Goal: Task Accomplishment & Management: Manage account settings

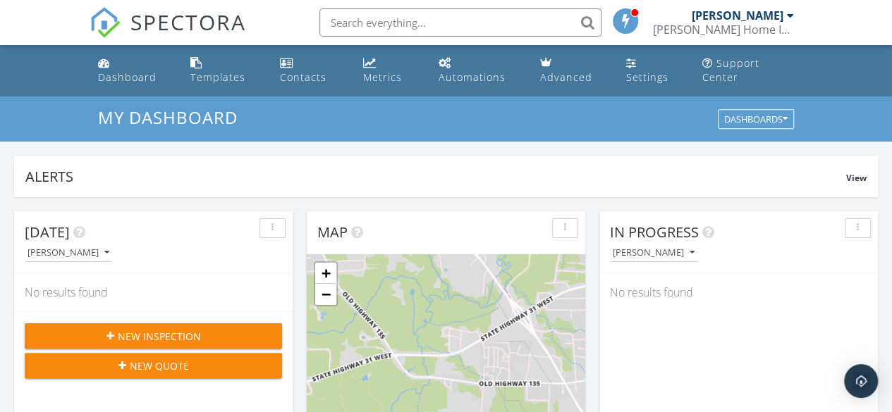
click at [378, 26] on input "text" at bounding box center [460, 22] width 282 height 28
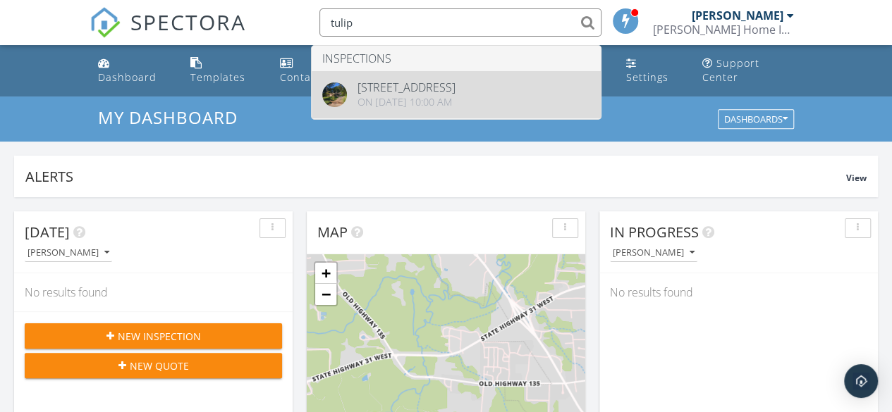
type input "tulip"
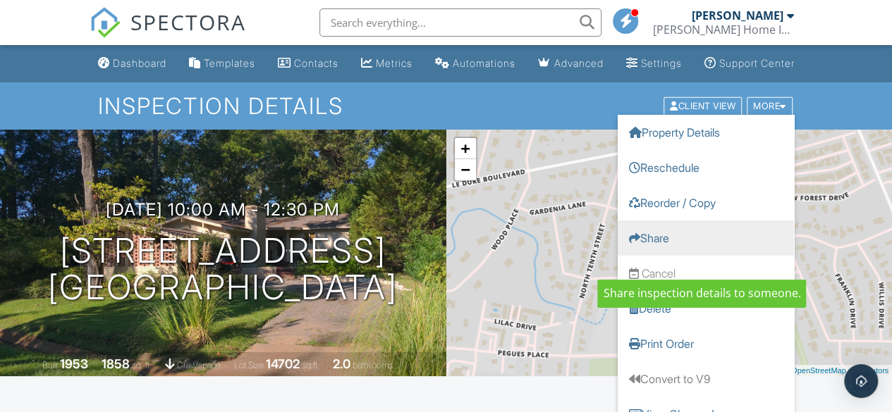
click at [657, 252] on link "Share" at bounding box center [705, 237] width 176 height 35
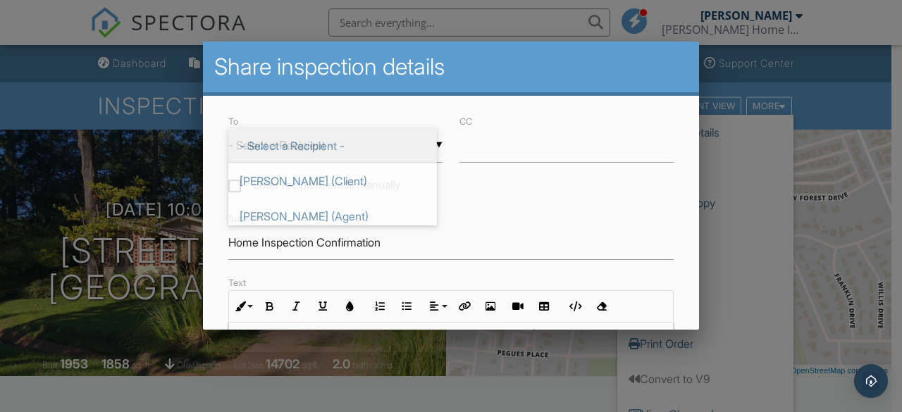
click at [434, 140] on div "▼ - Select a Recipient - - Select a Recipient - Omar Olivas (Client) Kristin Ko…" at bounding box center [335, 145] width 214 height 35
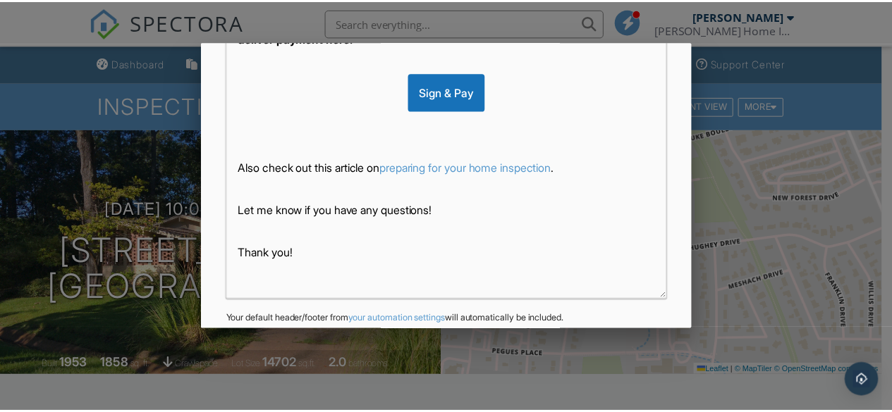
scroll to position [436, 0]
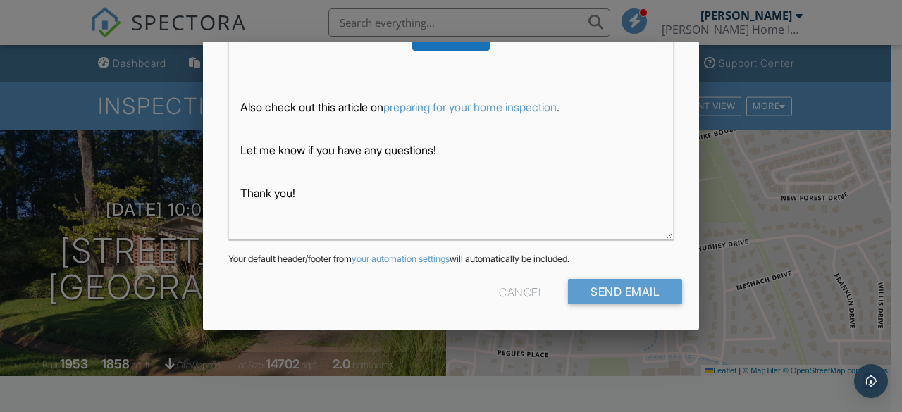
click at [515, 290] on div "Cancel" at bounding box center [521, 291] width 45 height 25
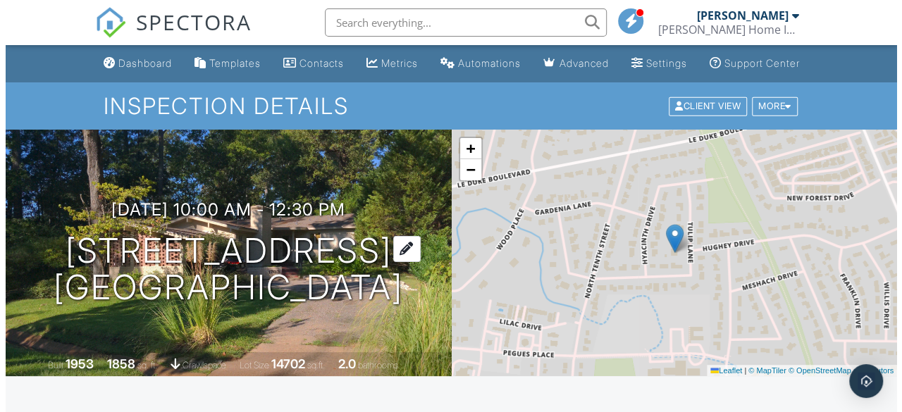
scroll to position [85, 0]
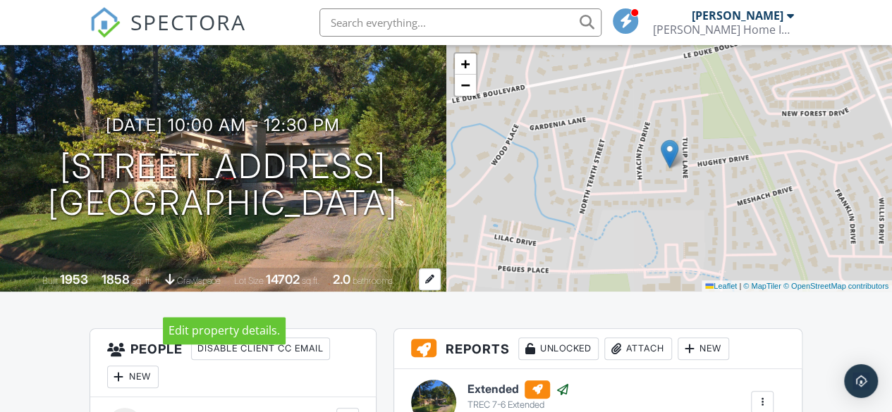
click at [165, 285] on div at bounding box center [169, 279] width 9 height 13
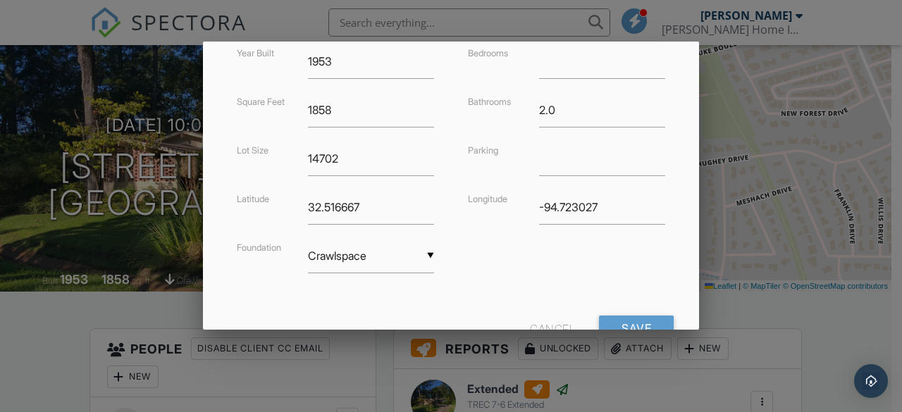
scroll to position [413, 0]
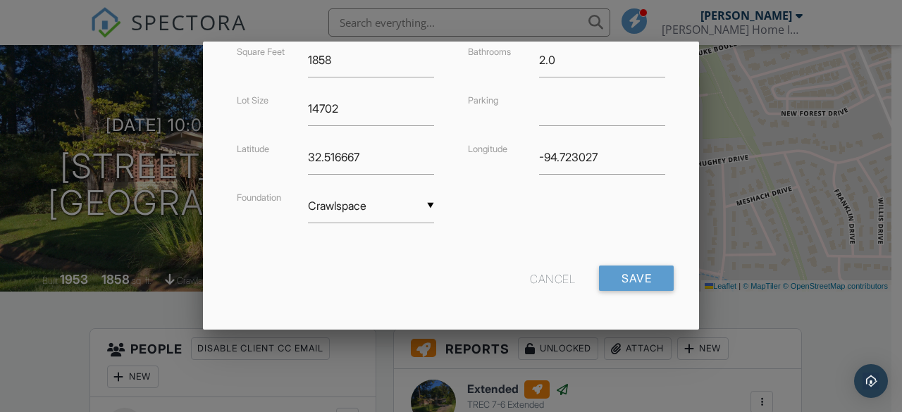
click at [429, 207] on div "▼ Crawlspace Basement Slab Crawlspace Basement Slab Crawlspace" at bounding box center [371, 213] width 143 height 49
click at [427, 202] on div "▼ Crawlspace Basement Slab Crawlspace Basement Slab Crawlspace" at bounding box center [371, 206] width 126 height 35
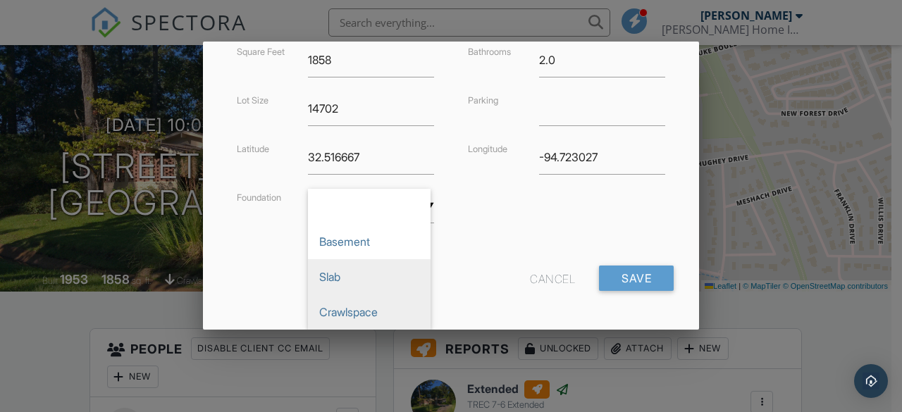
click at [347, 283] on span "Slab" at bounding box center [369, 276] width 123 height 35
type input "Slab"
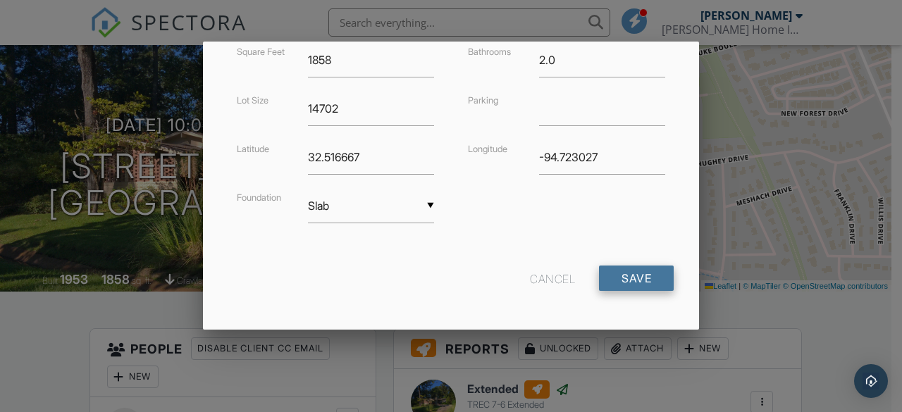
click at [615, 272] on input "Save" at bounding box center [636, 278] width 75 height 25
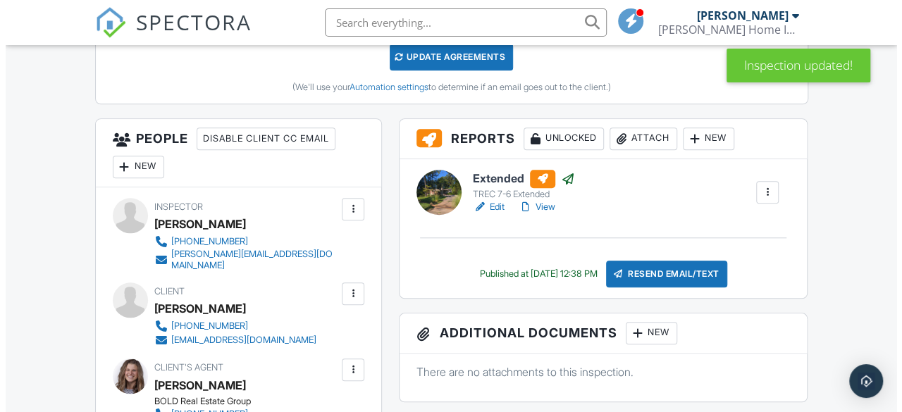
scroll to position [601, 0]
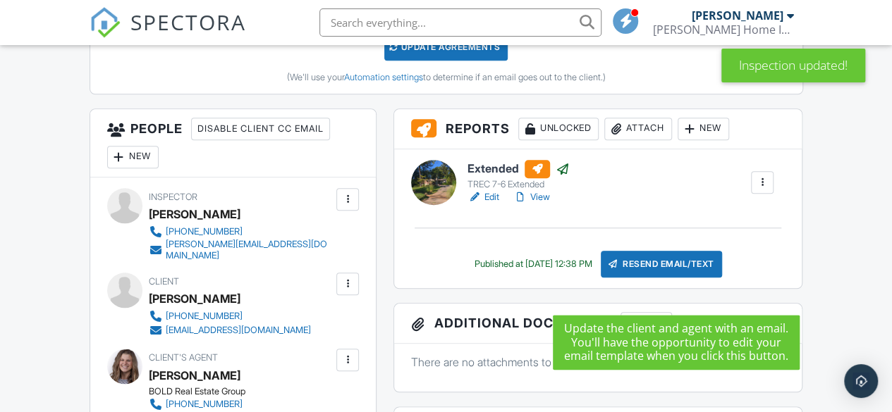
click at [680, 278] on div "Resend Email/Text" at bounding box center [661, 264] width 121 height 27
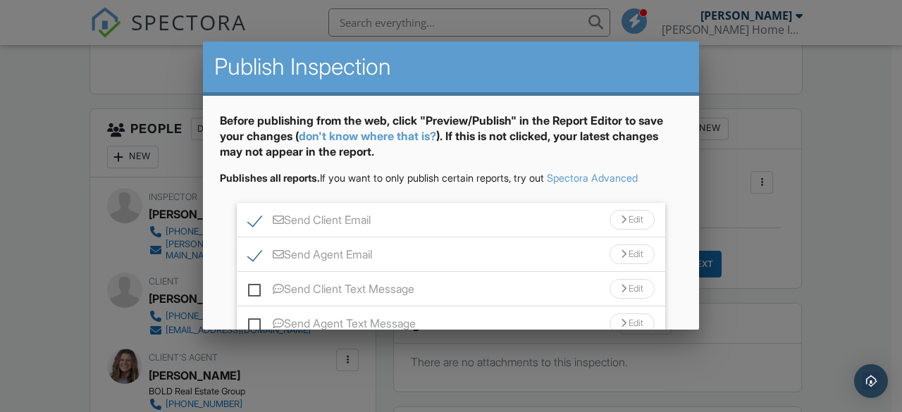
scroll to position [41, 0]
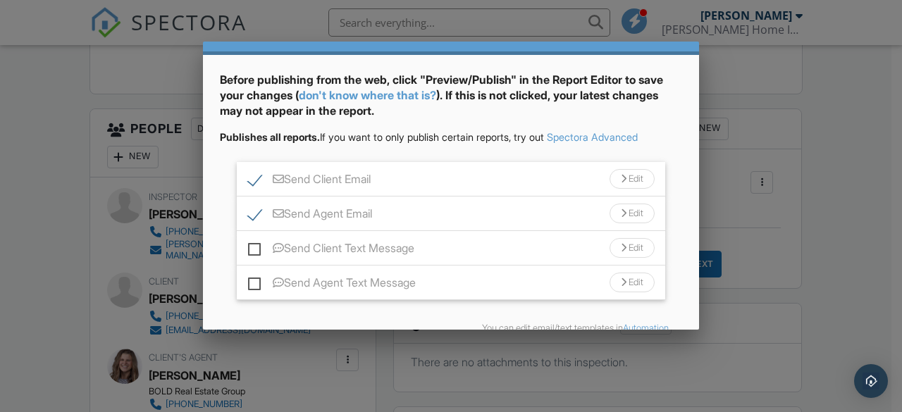
click at [251, 245] on label "Send Client Text Message" at bounding box center [331, 251] width 166 height 18
click at [251, 245] on input "Send Client Text Message" at bounding box center [252, 241] width 9 height 9
checkbox input "true"
click at [620, 246] on div "Edit" at bounding box center [632, 248] width 45 height 20
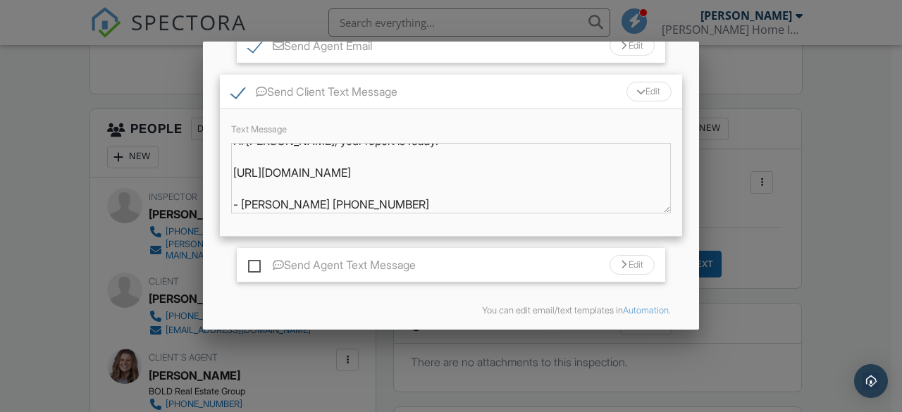
scroll to position [261, 0]
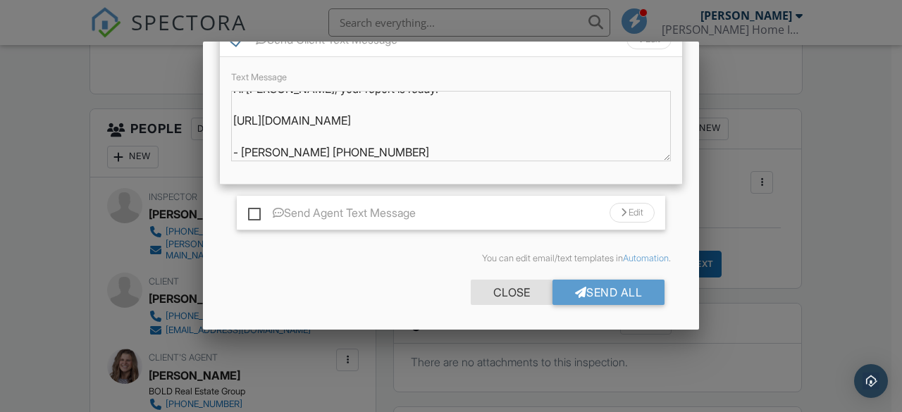
click at [480, 294] on div "Close" at bounding box center [512, 292] width 82 height 25
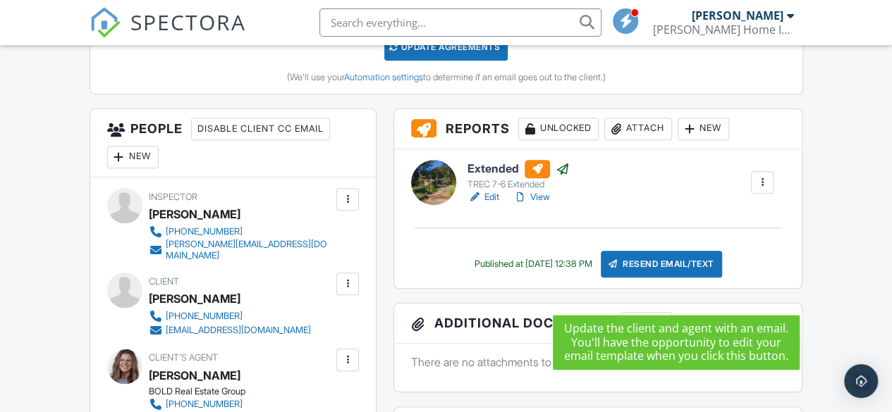
click at [657, 278] on div "Resend Email/Text" at bounding box center [661, 264] width 121 height 27
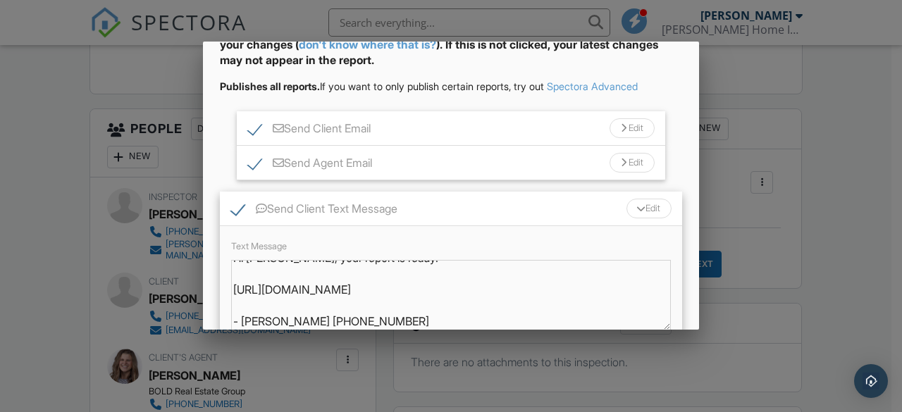
scroll to position [131, 0]
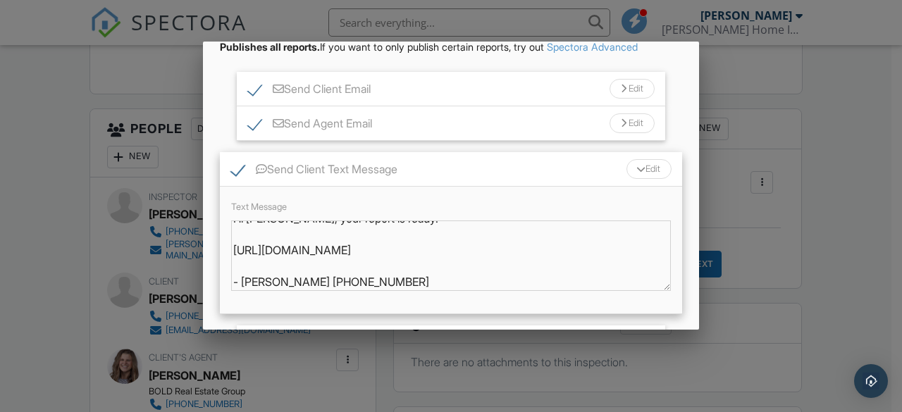
click at [277, 207] on label "Text Message" at bounding box center [259, 207] width 56 height 11
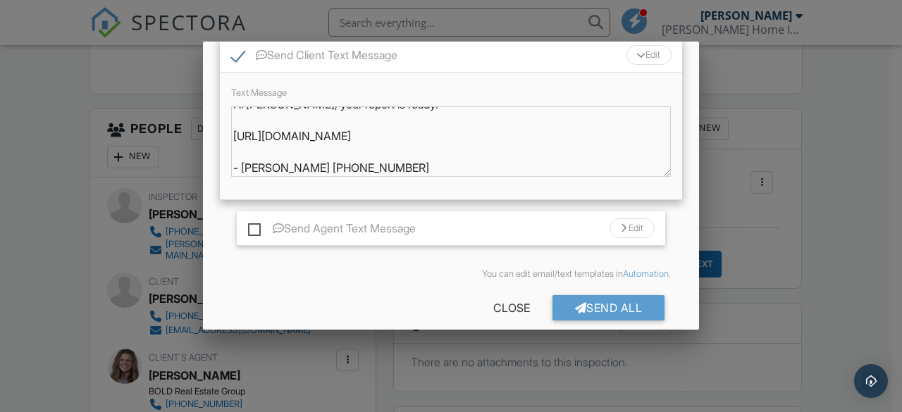
scroll to position [261, 0]
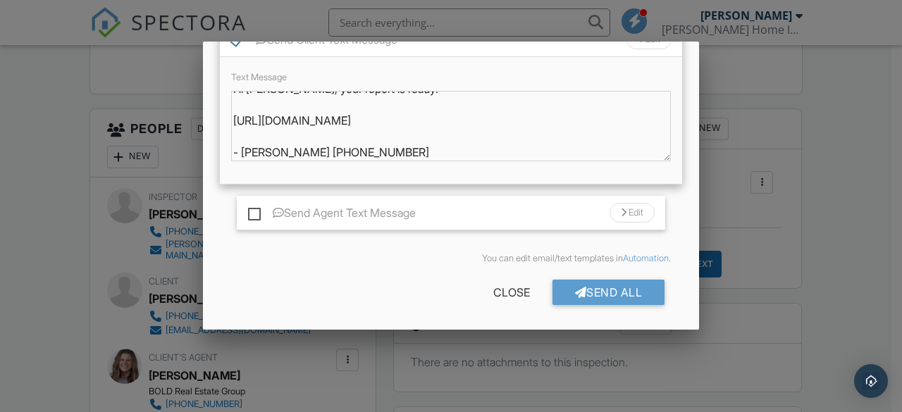
click at [632, 257] on link "Automation" at bounding box center [646, 258] width 46 height 11
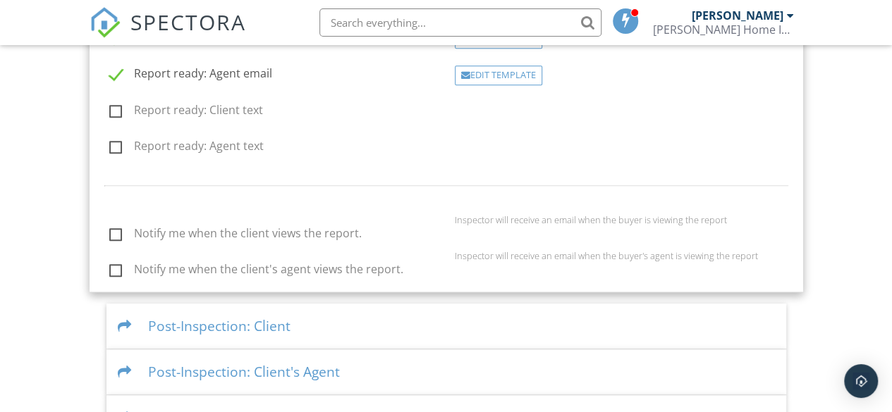
scroll to position [754, 0]
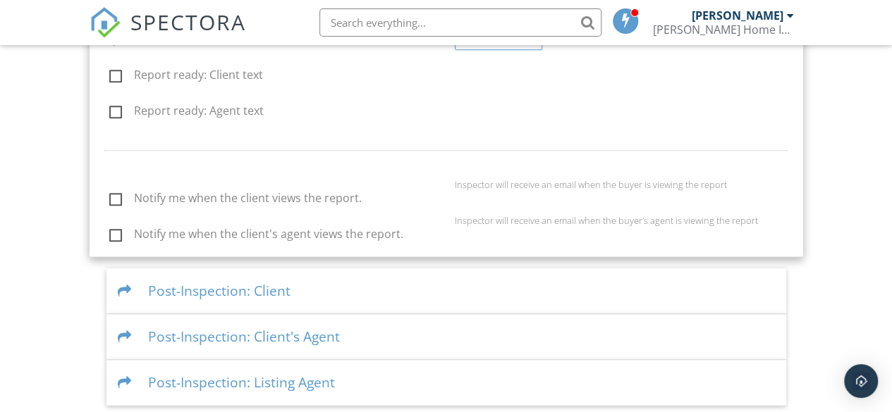
click at [386, 377] on div "Post-Inspection: Listing Agent" at bounding box center [446, 383] width 680 height 46
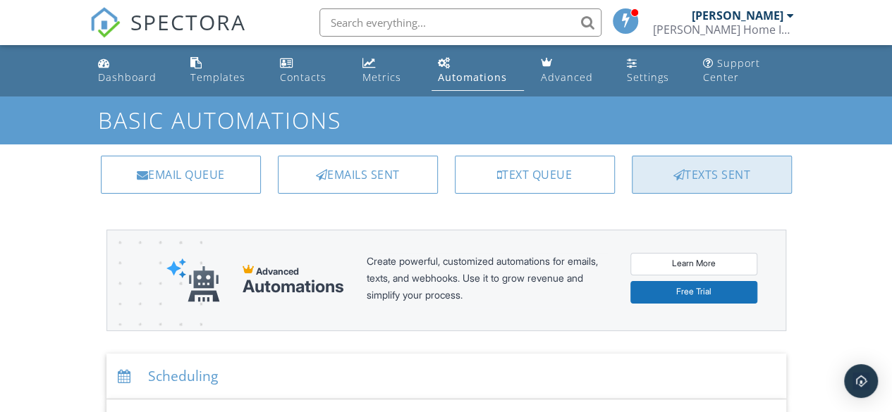
click at [726, 174] on div "Texts Sent" at bounding box center [712, 175] width 160 height 38
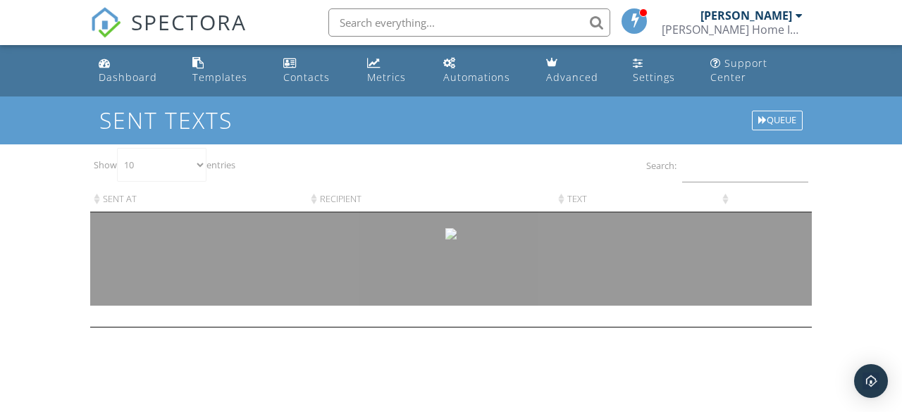
click at [854, 193] on div "Dashboard Templates Contacts Metrics Automations Advanced Settings Support Cent…" at bounding box center [451, 189] width 902 height 289
click at [879, 274] on div "Dashboard Templates Contacts Metrics Automations Advanced Settings Support Cent…" at bounding box center [451, 189] width 902 height 289
click at [336, 194] on th "Recipient" at bounding box center [430, 199] width 247 height 27
click at [271, 128] on h1 "Sent Texts" at bounding box center [450, 120] width 703 height 25
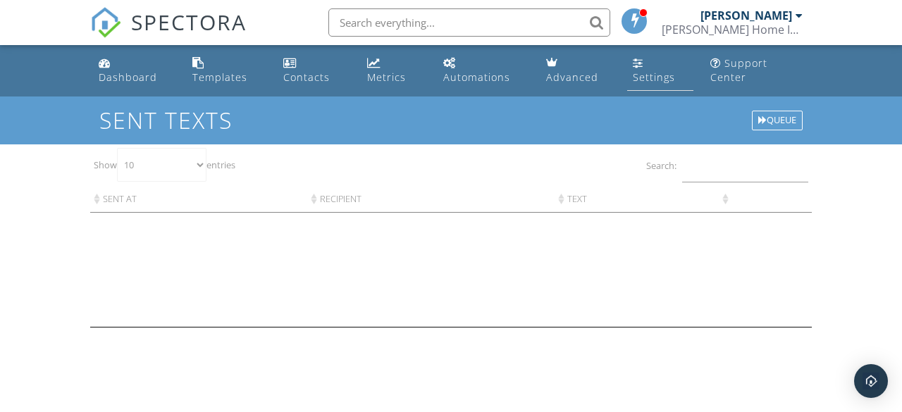
click at [672, 77] on div "Settings" at bounding box center [654, 76] width 42 height 13
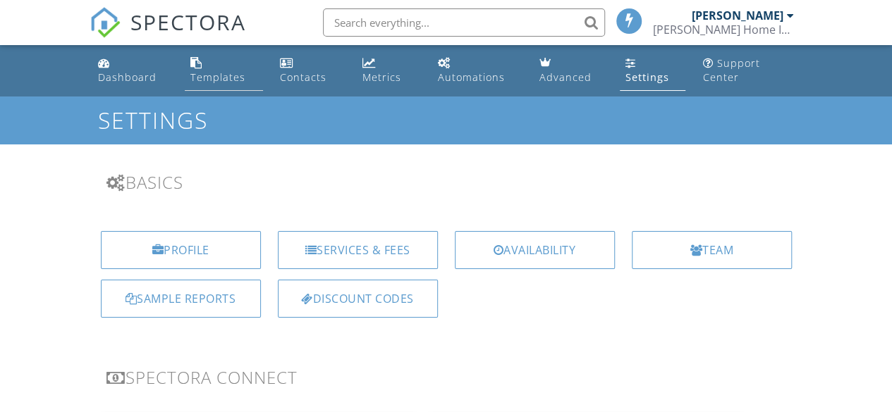
click at [229, 73] on div "Templates" at bounding box center [217, 76] width 55 height 13
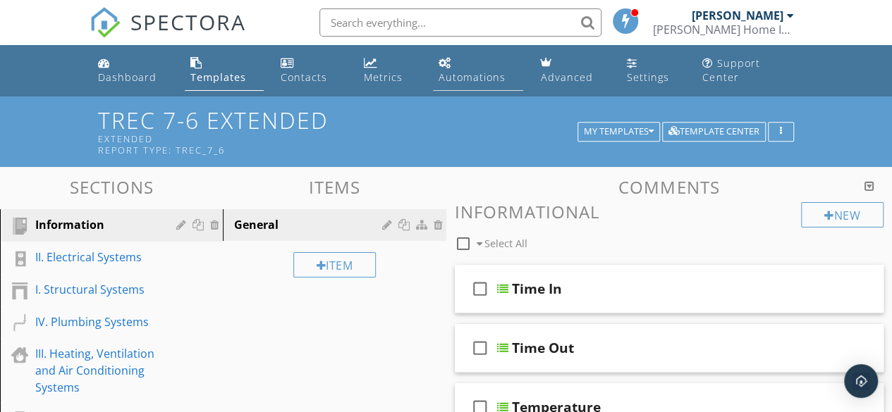
click at [448, 78] on div "Automations" at bounding box center [471, 76] width 67 height 13
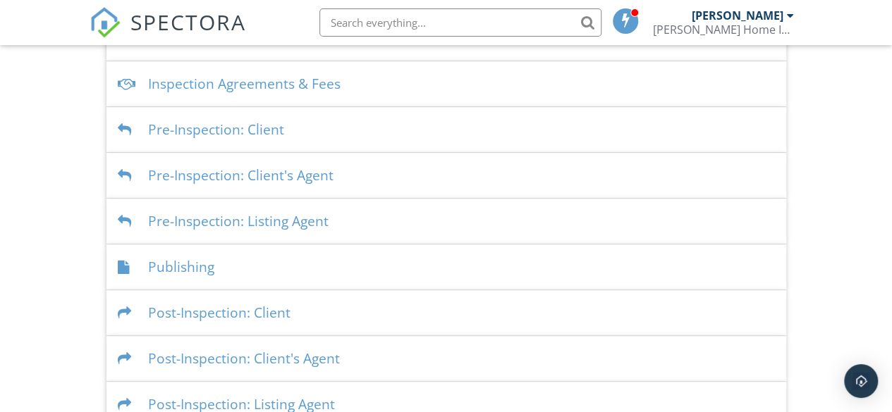
scroll to position [453, 0]
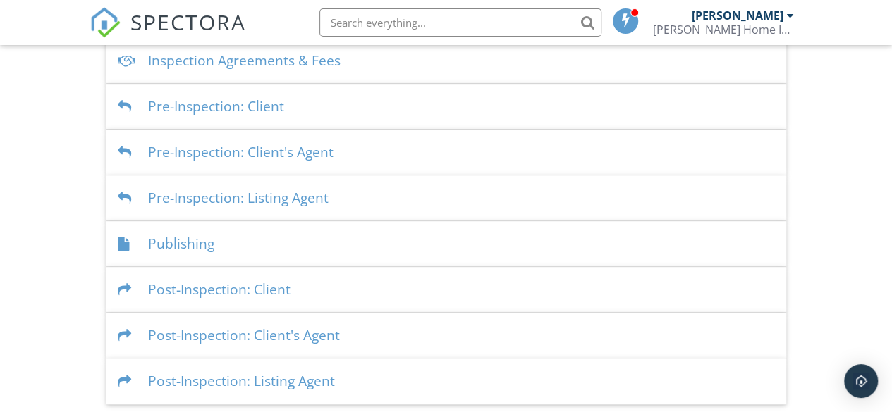
click at [200, 242] on div "Publishing" at bounding box center [446, 244] width 680 height 46
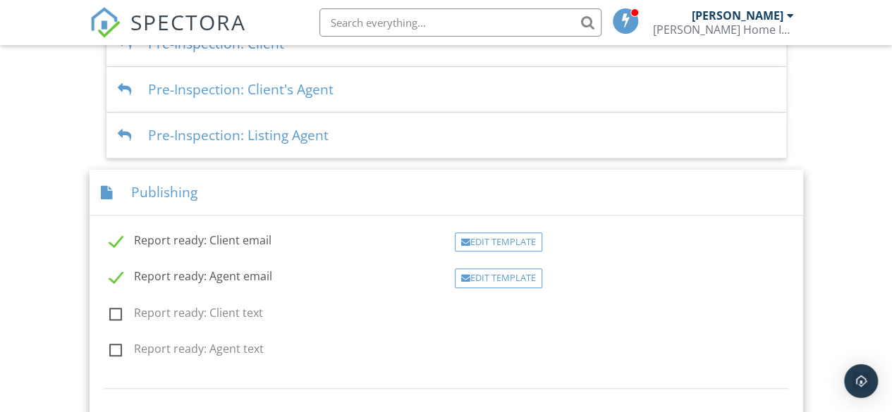
scroll to position [529, 0]
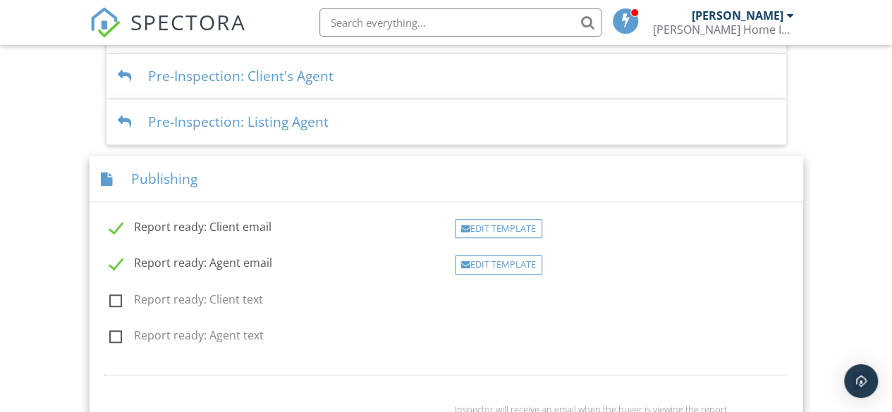
click at [116, 300] on label "Report ready: Client text" at bounding box center [186, 302] width 154 height 18
click at [110, 300] on input "Report ready: Client text" at bounding box center [105, 301] width 9 height 9
checkbox input "true"
click at [115, 336] on label "Report ready: Agent text" at bounding box center [186, 338] width 154 height 18
click at [110, 336] on input "Report ready: Agent text" at bounding box center [105, 337] width 9 height 9
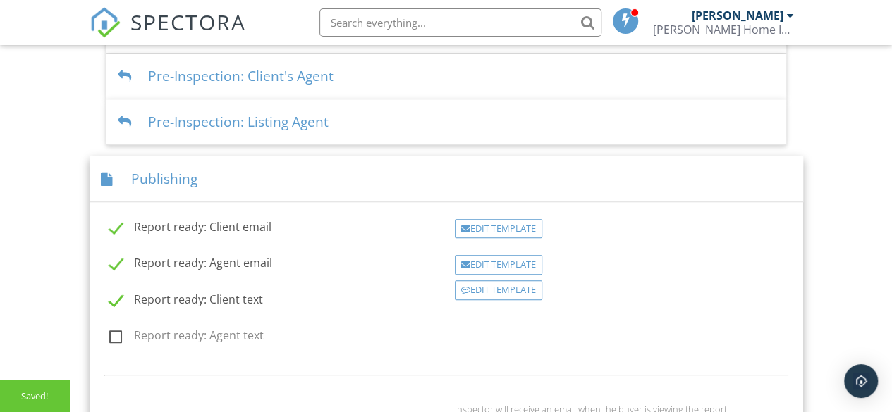
checkbox input "true"
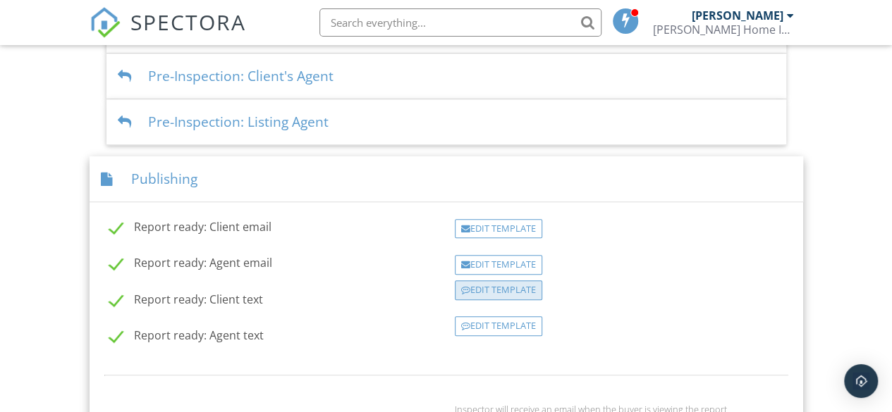
click at [512, 281] on div "Edit Template" at bounding box center [498, 291] width 87 height 20
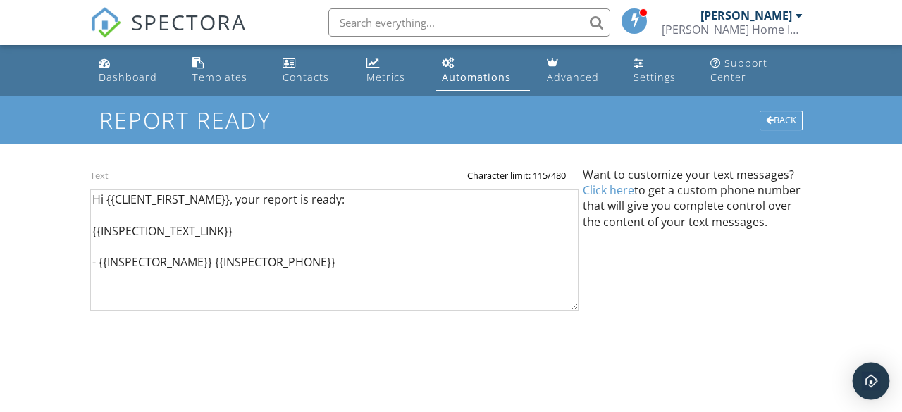
click at [870, 376] on img "Open Intercom Messenger" at bounding box center [871, 381] width 18 height 18
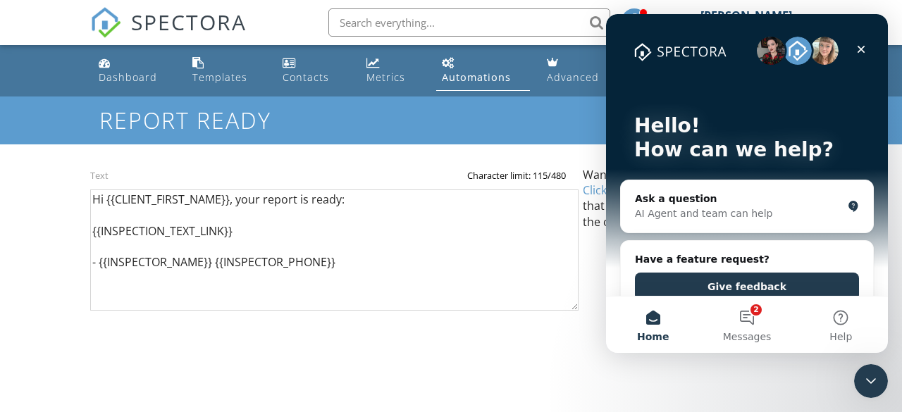
click at [653, 311] on button "Home" at bounding box center [653, 325] width 94 height 56
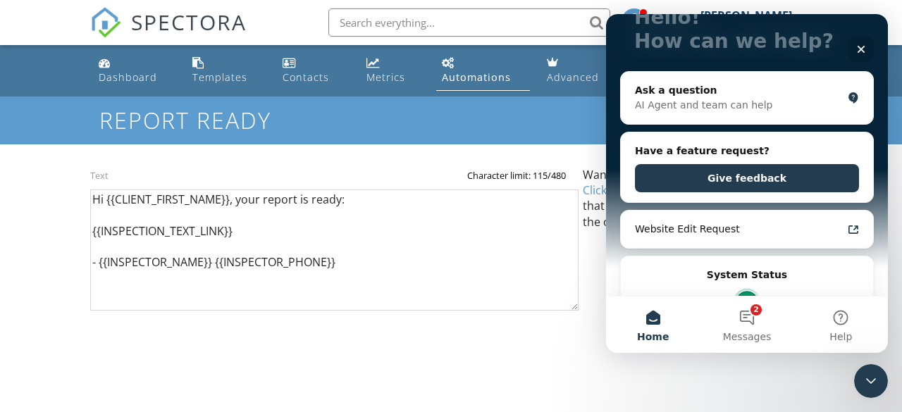
scroll to position [109, 0]
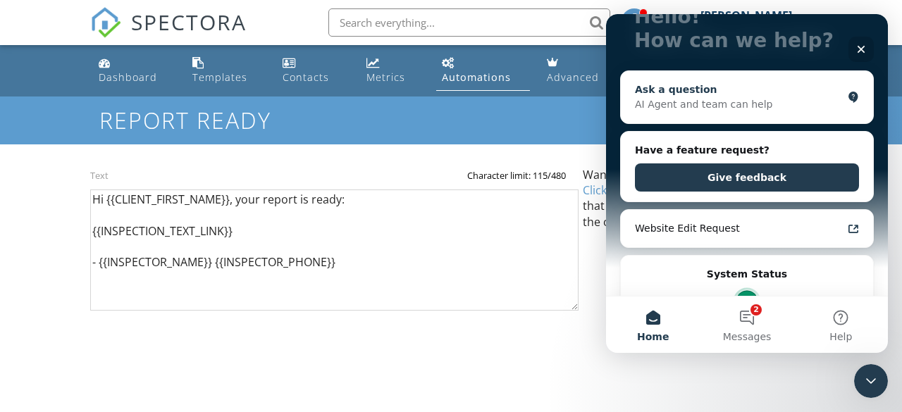
click at [720, 106] on div "AI Agent and team can help" at bounding box center [738, 104] width 207 height 15
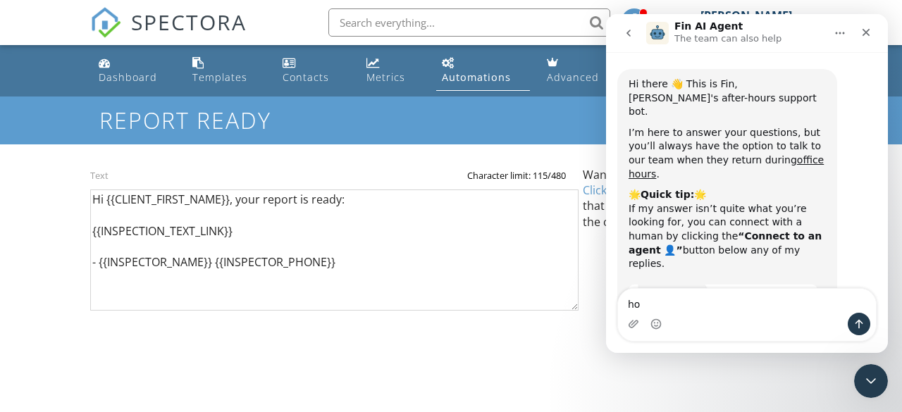
type textarea "h"
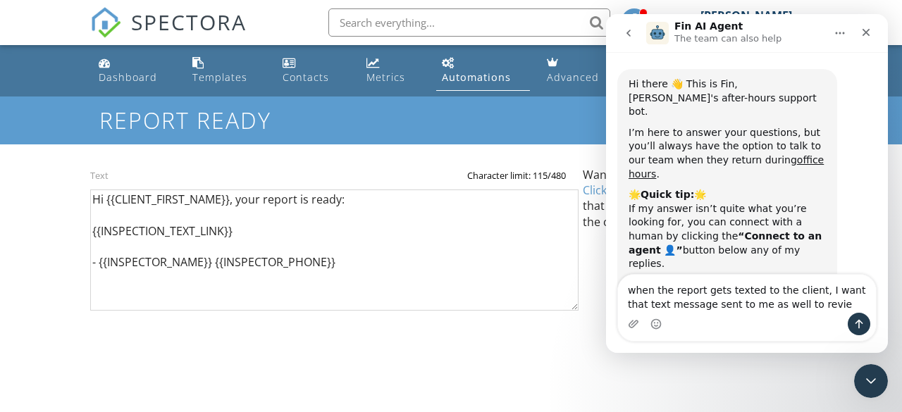
type textarea "when the report gets texted to the client, I want that text message sent to me …"
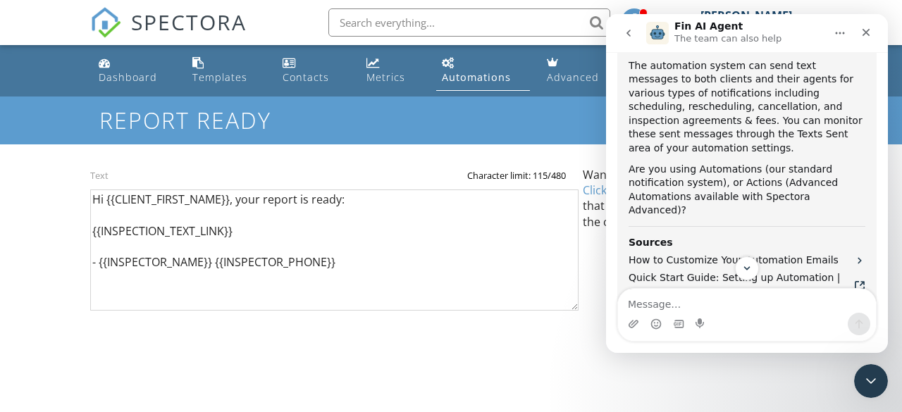
scroll to position [557, 0]
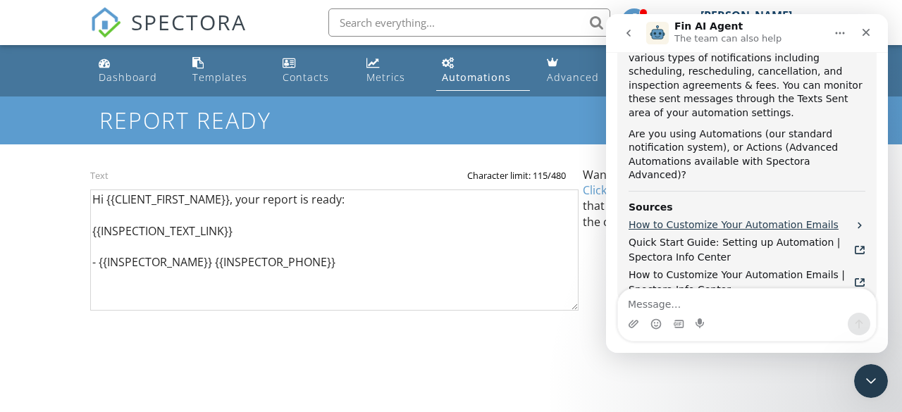
click at [706, 218] on span "How to Customize Your Automation Emails" at bounding box center [734, 225] width 210 height 15
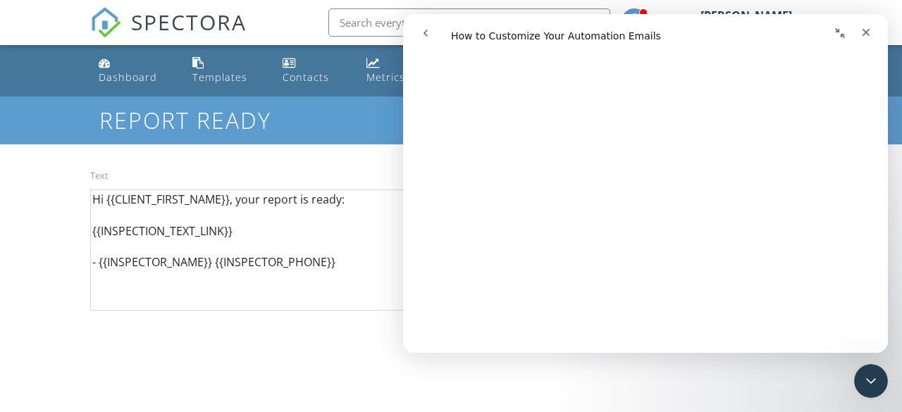
scroll to position [787, 0]
click at [867, 35] on icon "Close" at bounding box center [866, 32] width 11 height 11
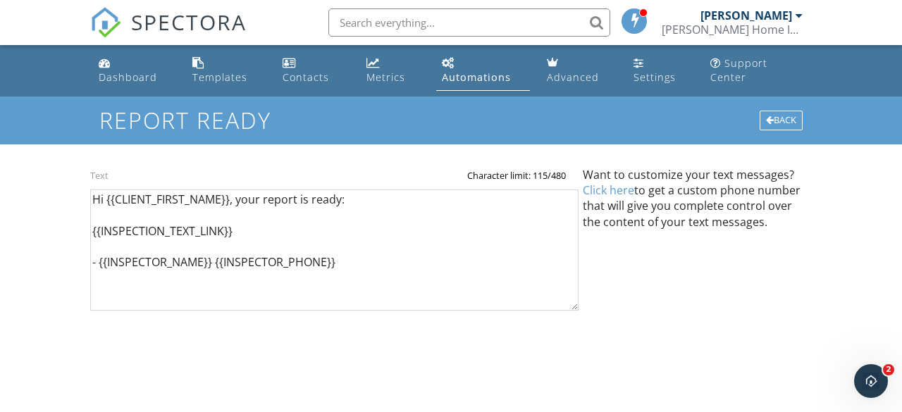
scroll to position [0, 0]
click at [461, 72] on div "Automations" at bounding box center [476, 76] width 69 height 13
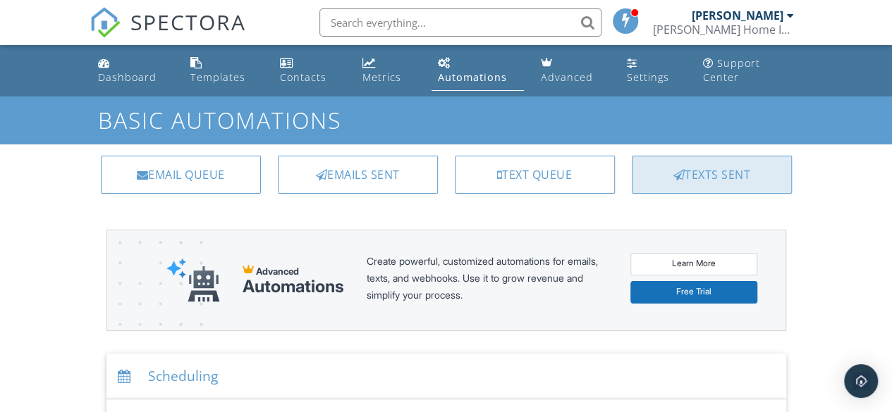
click at [708, 184] on div "Texts Sent" at bounding box center [712, 175] width 160 height 38
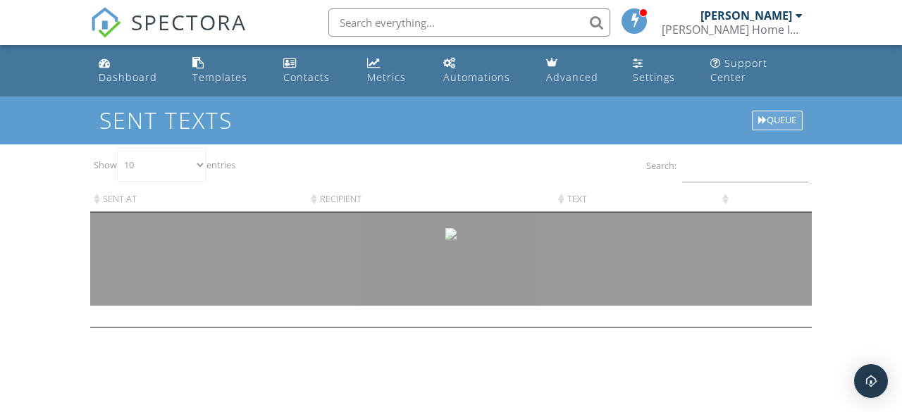
click at [780, 115] on div "Queue" at bounding box center [777, 121] width 51 height 20
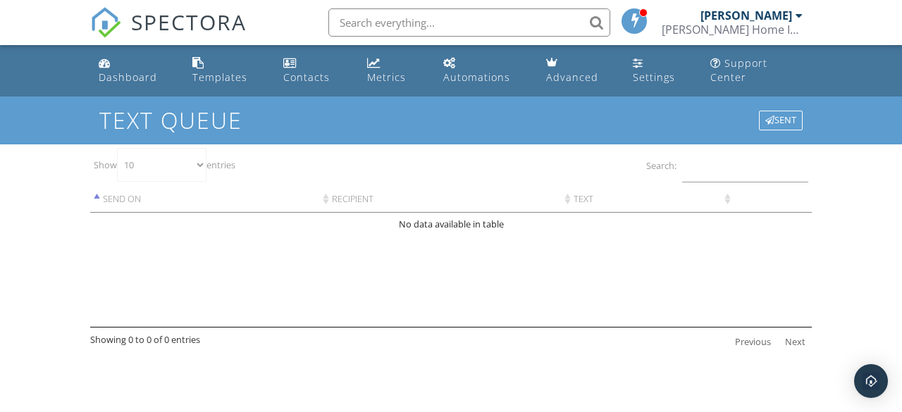
click at [122, 201] on th "Send on" at bounding box center [204, 199] width 229 height 27
click at [801, 16] on div at bounding box center [799, 15] width 7 height 11
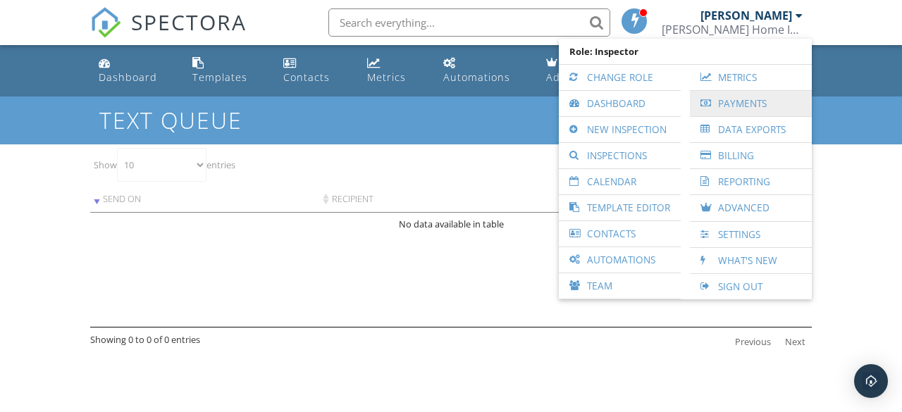
click at [754, 109] on link "Payments" at bounding box center [751, 103] width 108 height 25
